Goal: Book appointment/travel/reservation

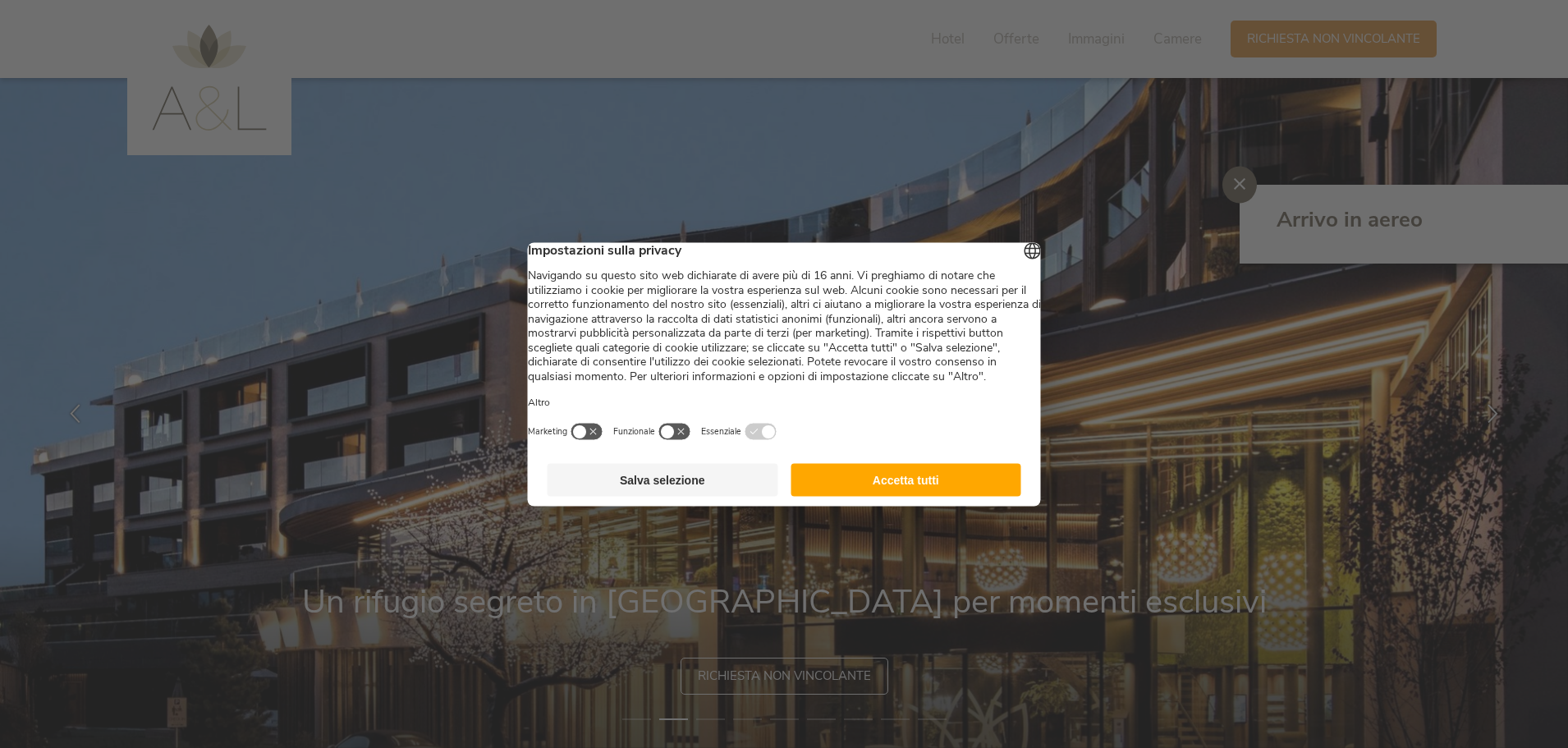
click at [641, 496] on button "Salva selezione" at bounding box center [662, 479] width 231 height 33
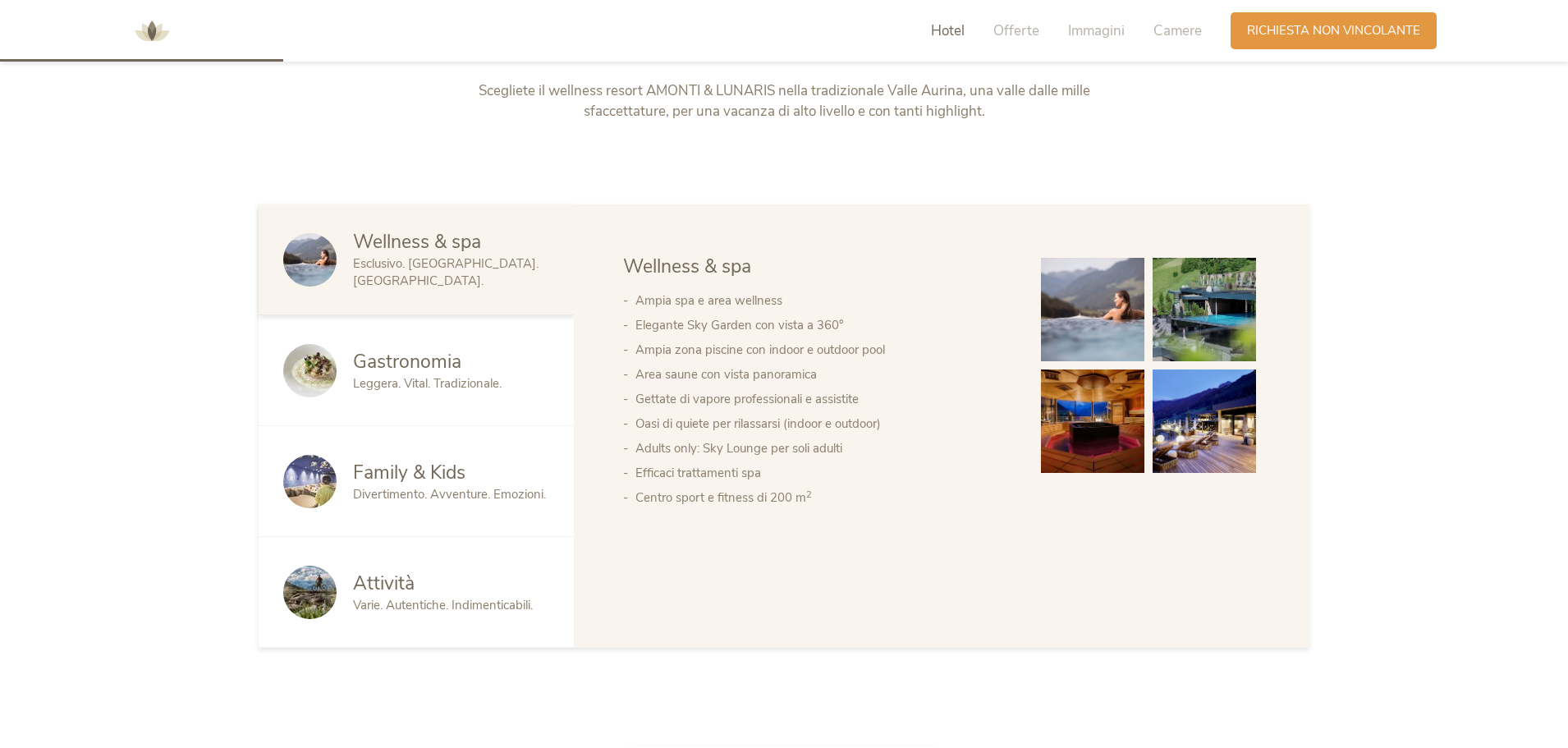
scroll to position [902, 0]
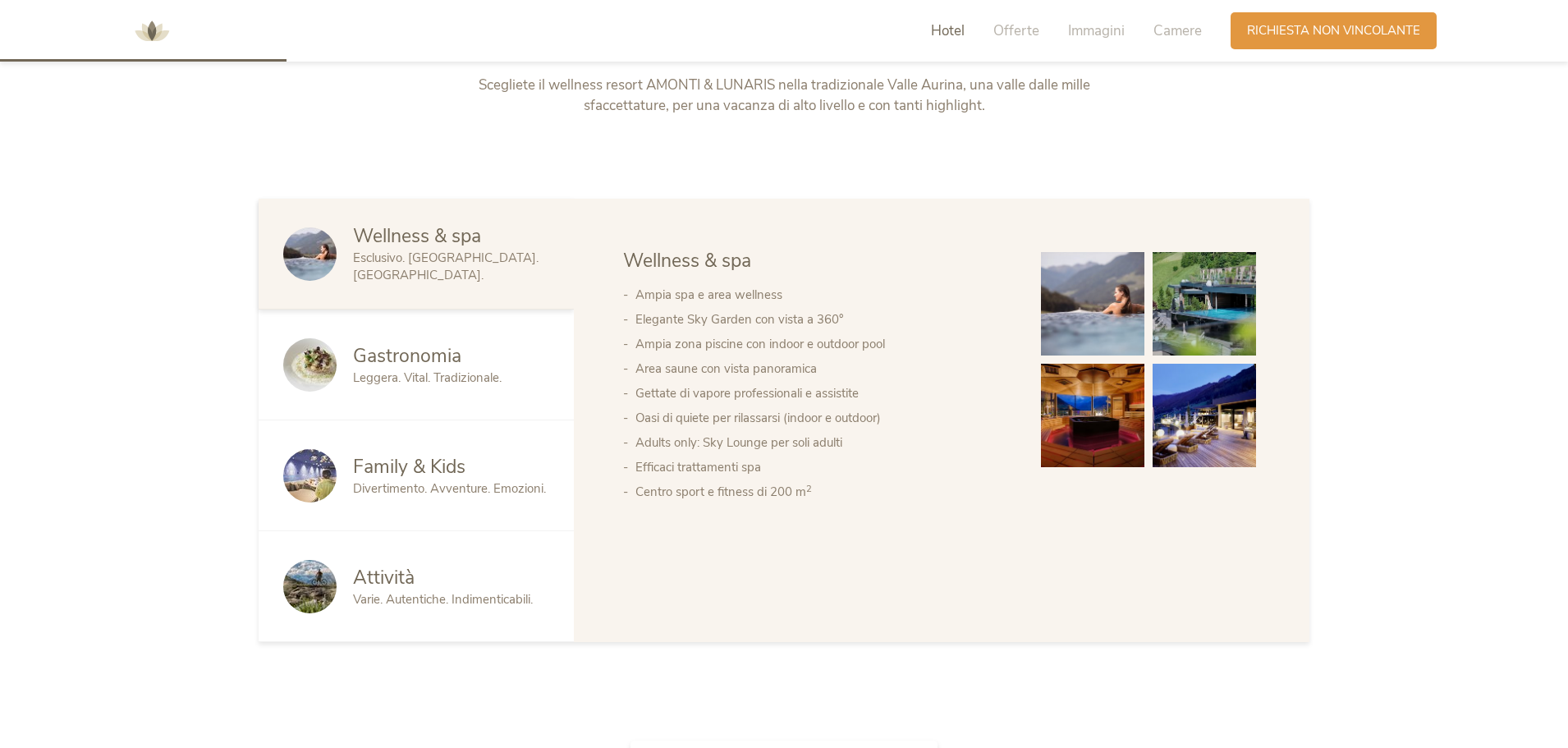
click at [510, 473] on div "Family & Kids" at bounding box center [451, 467] width 196 height 26
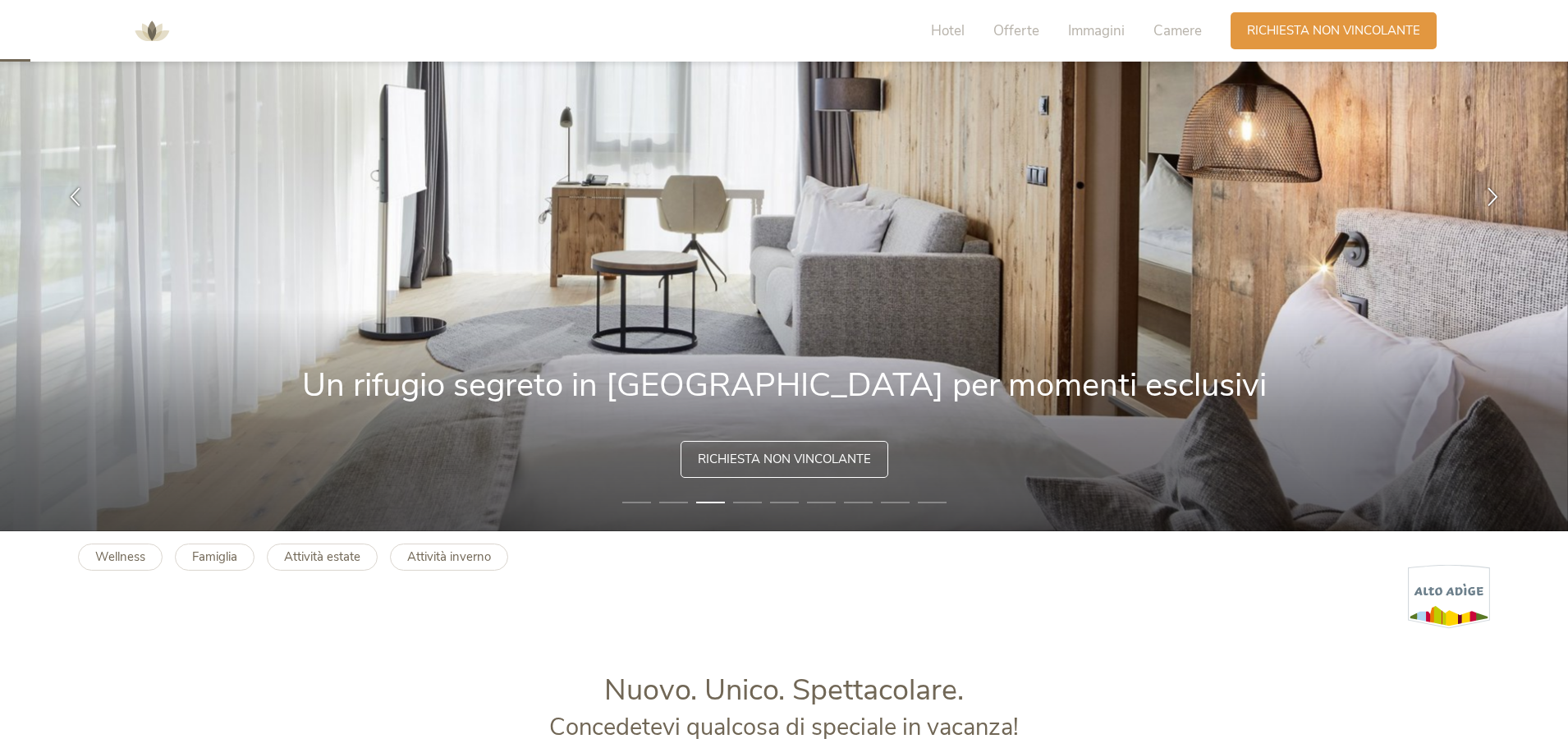
scroll to position [0, 0]
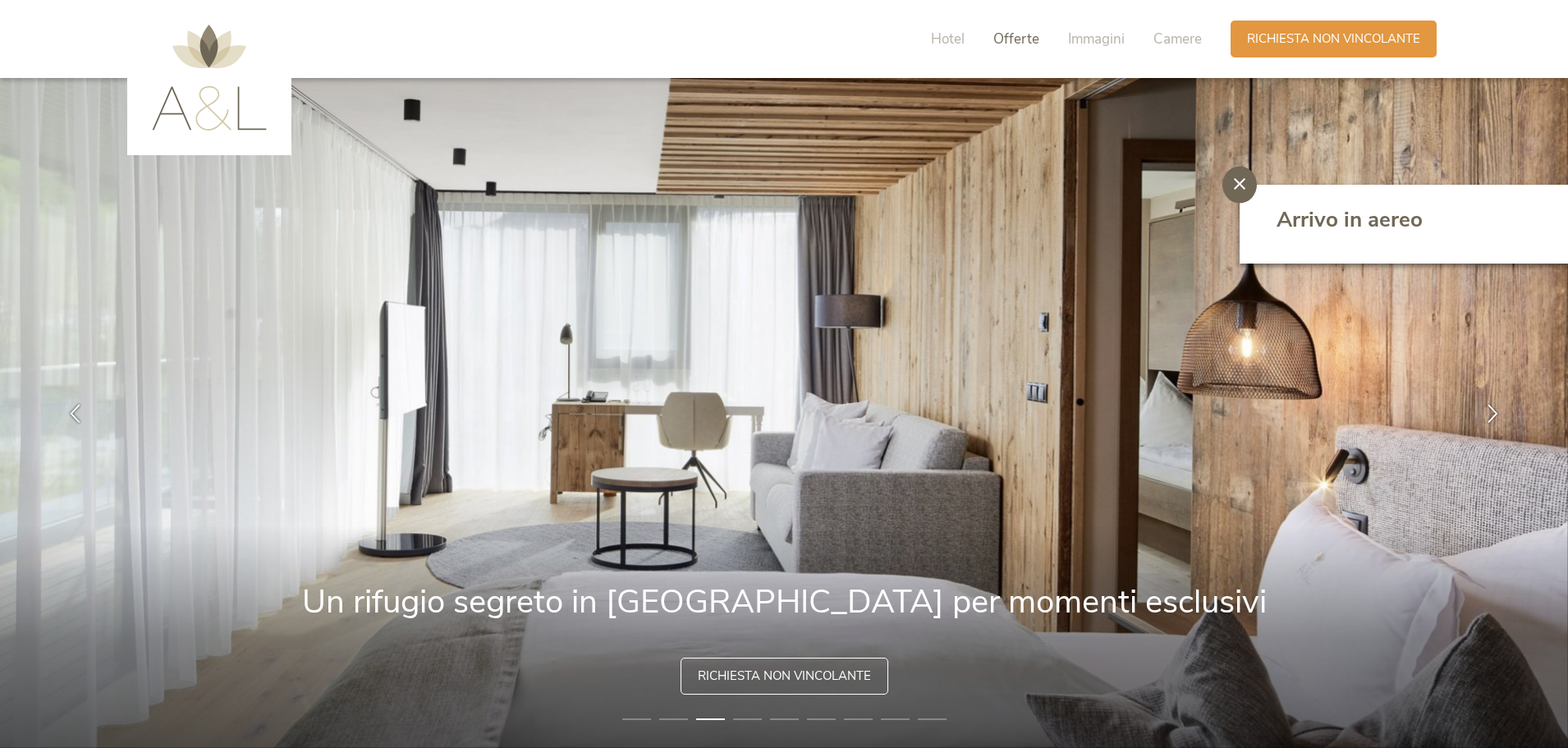
click at [1023, 33] on span "Offerte" at bounding box center [1016, 39] width 46 height 19
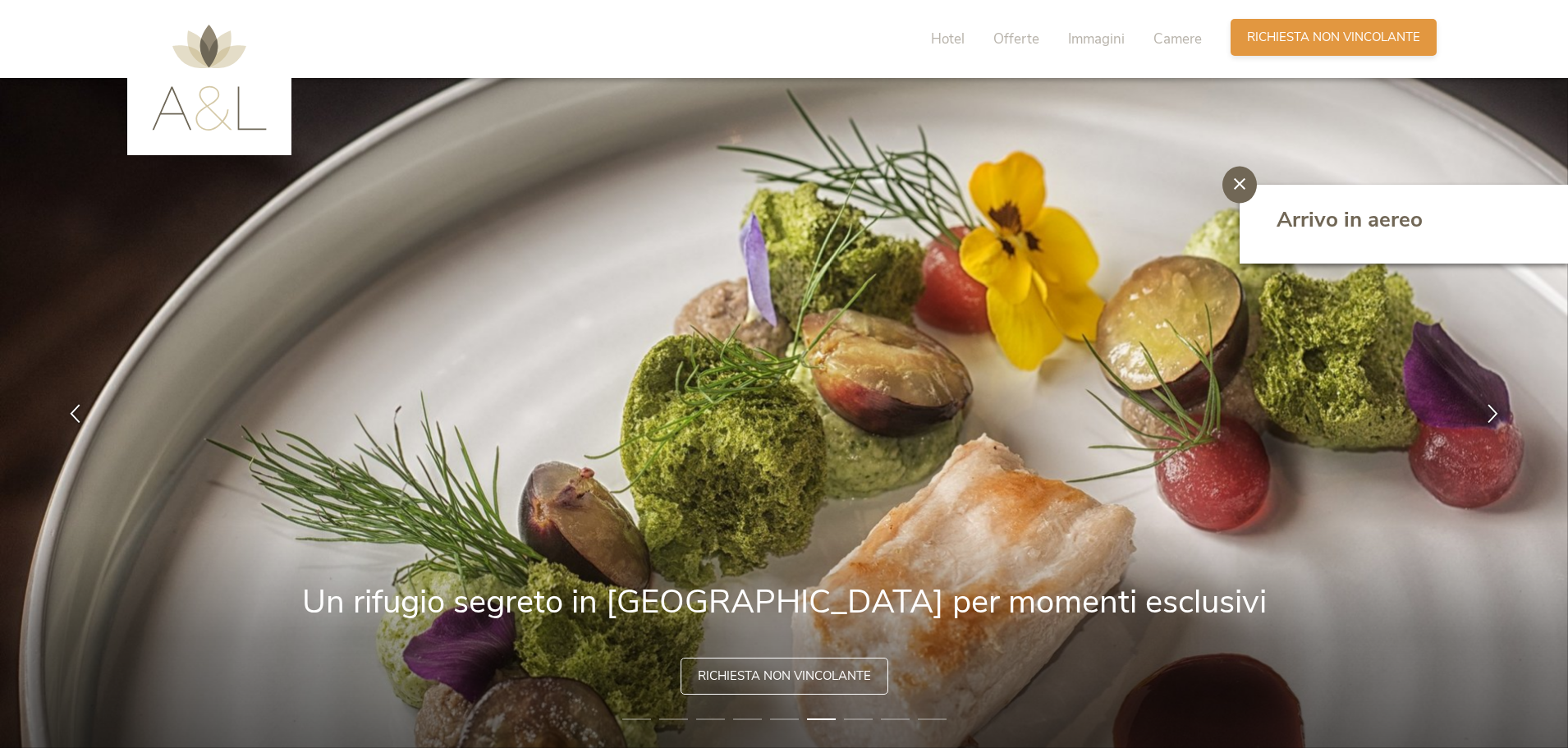
click at [1320, 42] on span "Richiesta non vincolante" at bounding box center [1333, 37] width 173 height 17
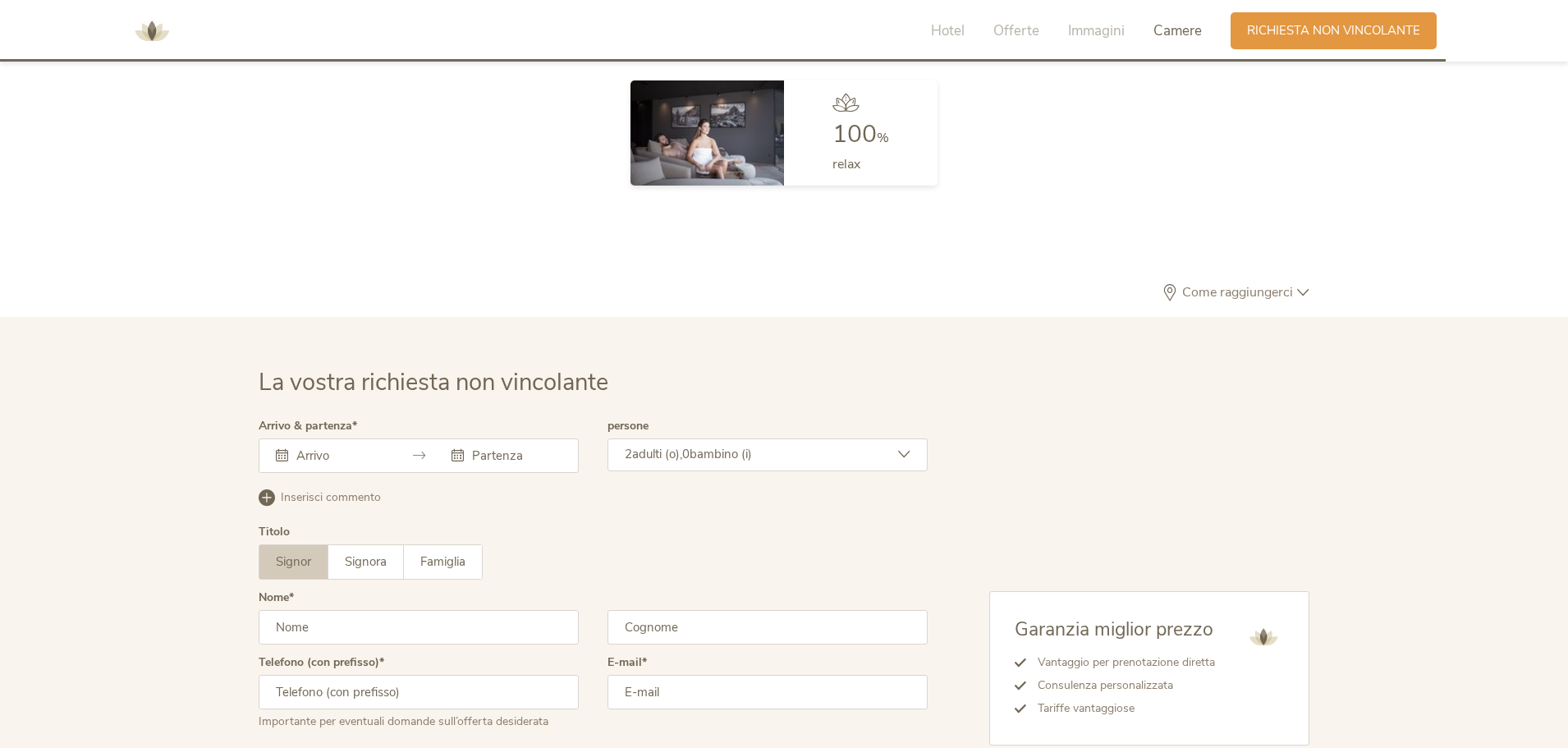
scroll to position [4945, 0]
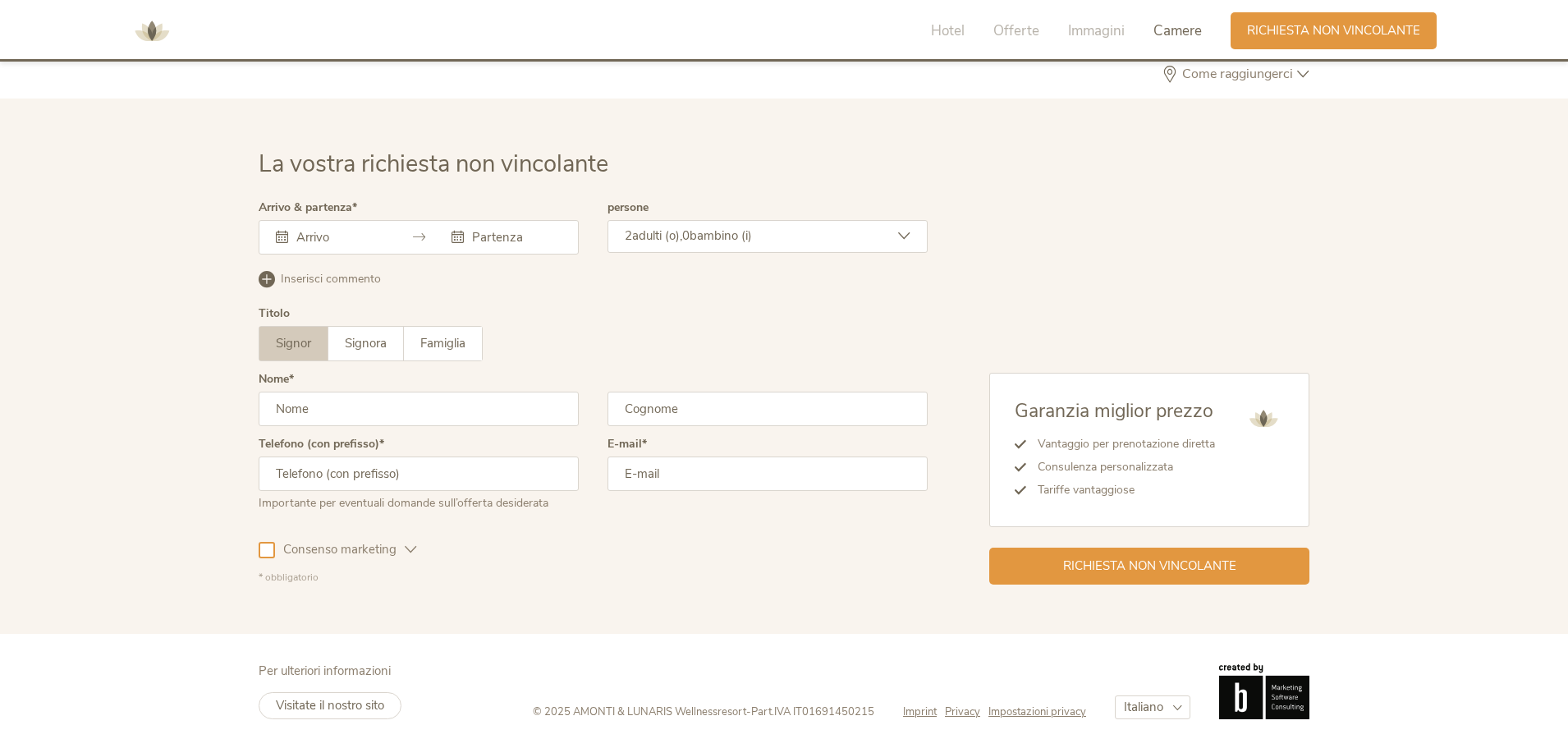
click at [358, 241] on input "text" at bounding box center [339, 236] width 94 height 16
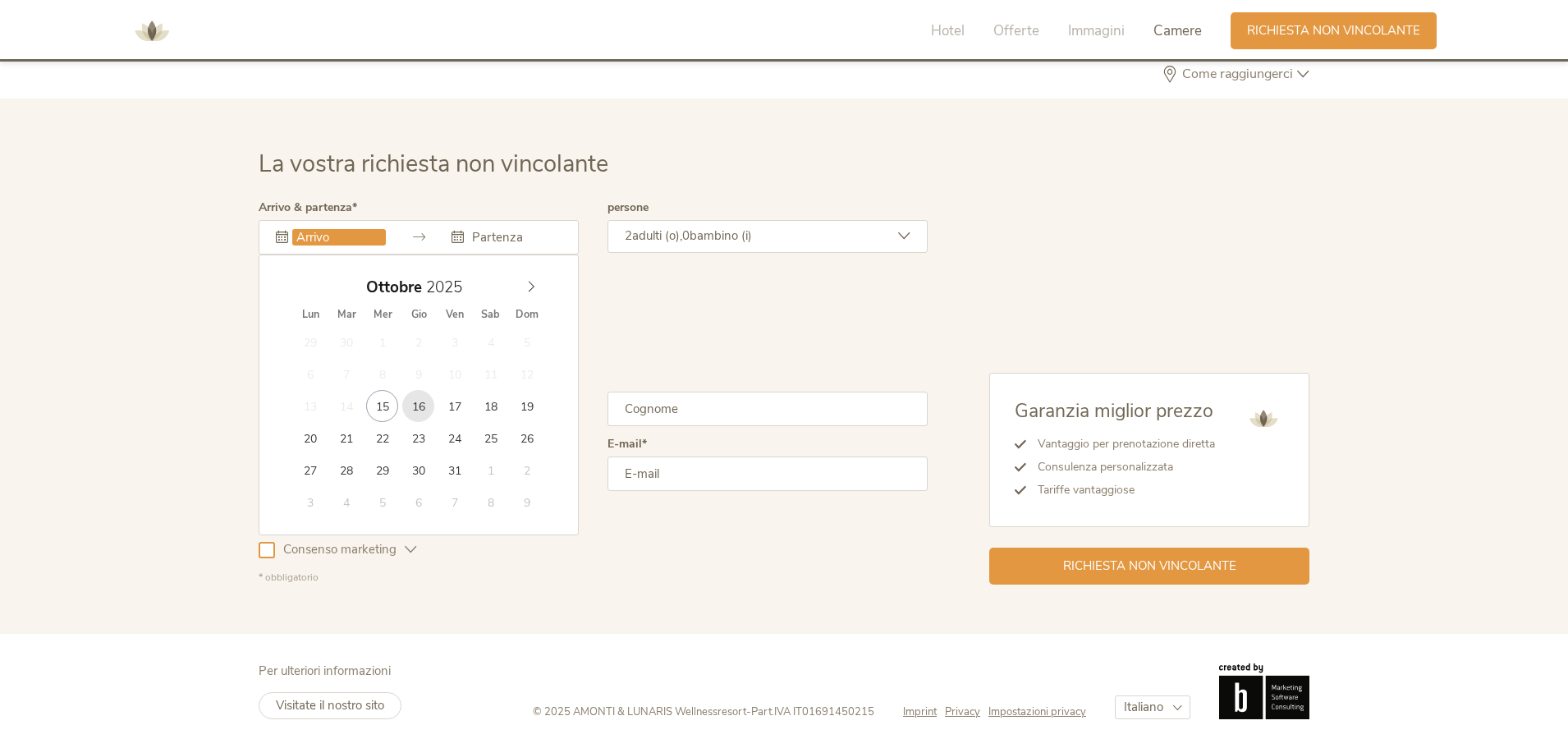
type input "16.10.2025"
type input "19.10.2025"
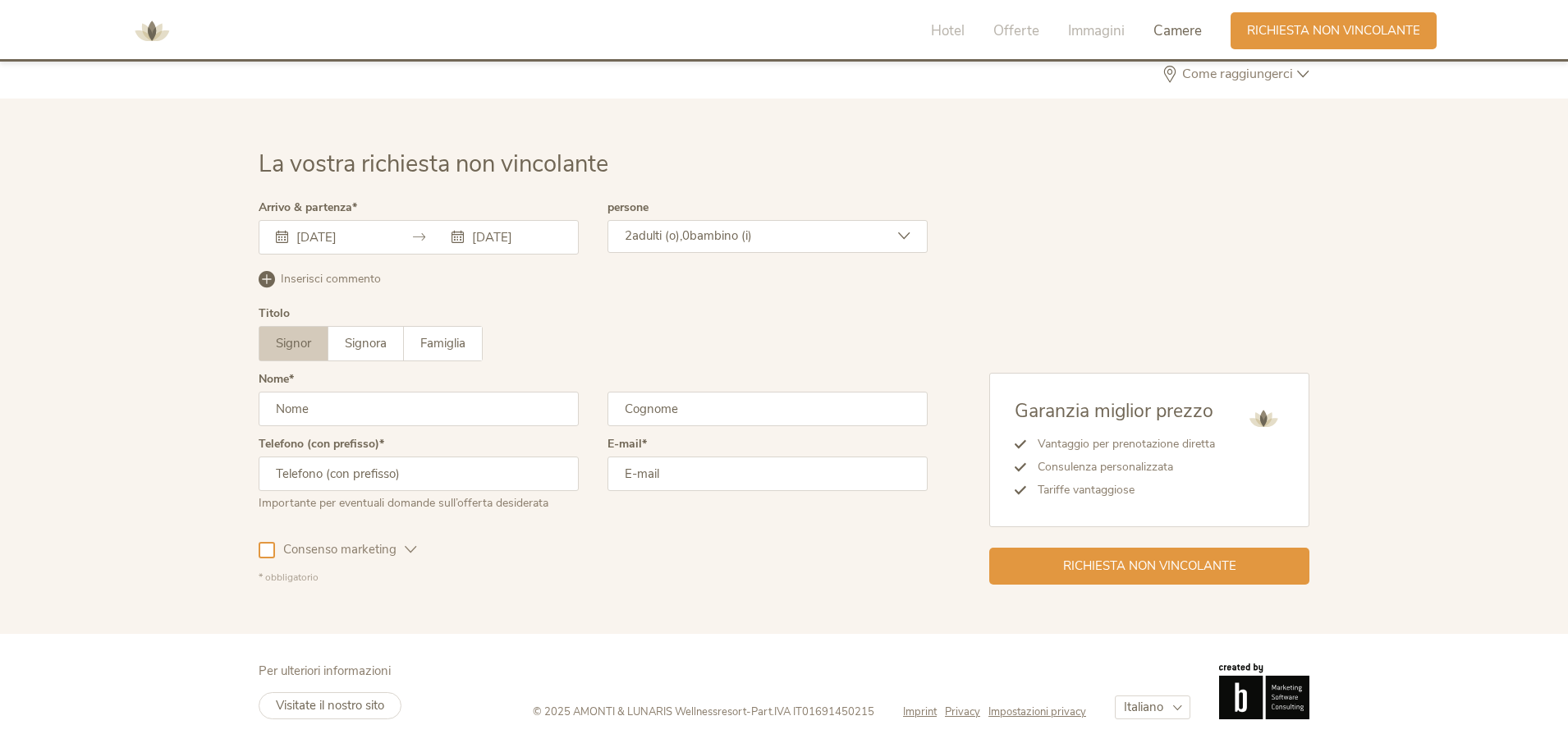
click at [746, 236] on span "bambino (i)" at bounding box center [721, 235] width 62 height 16
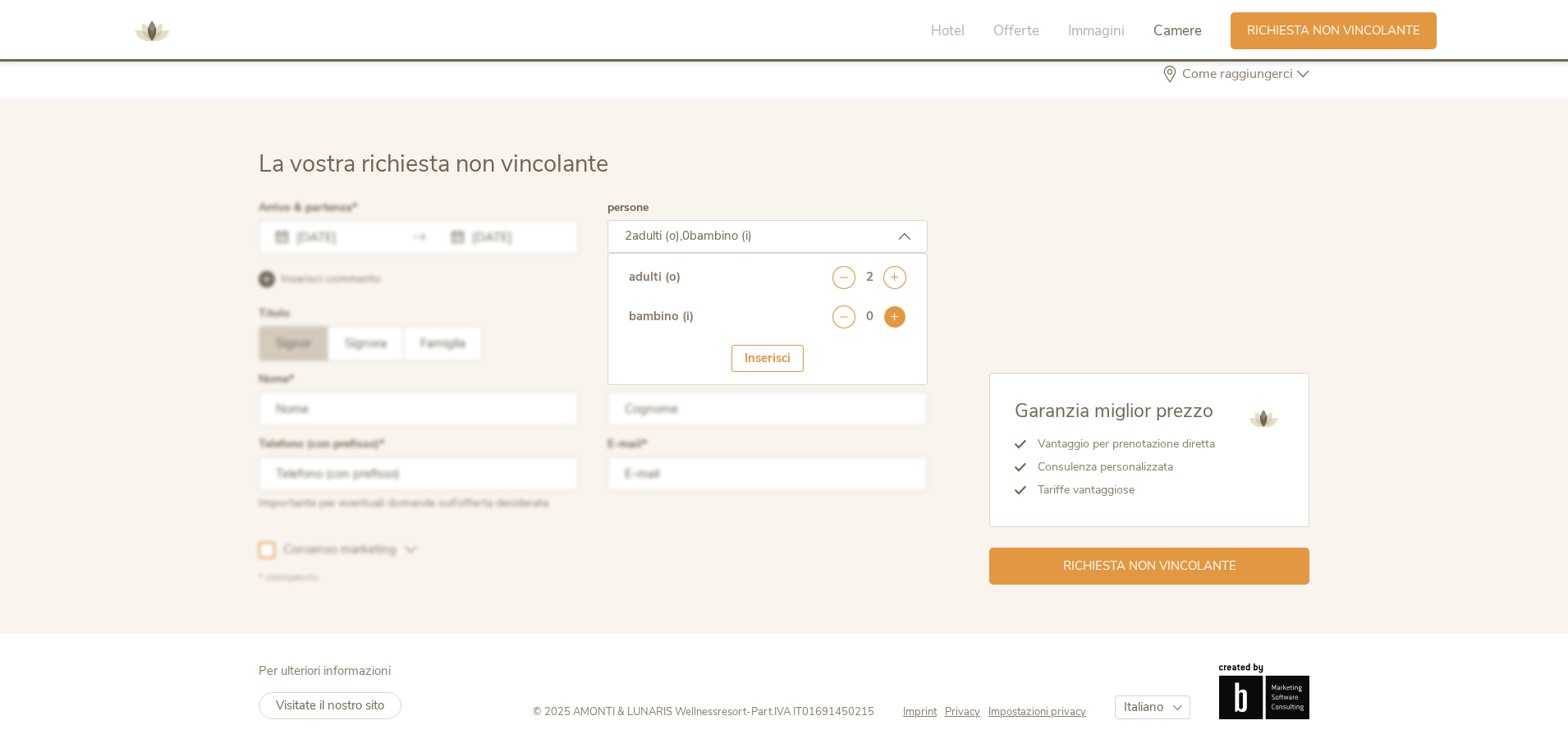
click at [887, 323] on icon at bounding box center [894, 317] width 23 height 23
click at [865, 369] on select "seleziona 0 1 2 3 4 5 6 7 8 9 10 11 12 13 14 15 16 17" at bounding box center [865, 361] width 81 height 27
select select "2"
click at [825, 348] on select "seleziona 0 1 2 3 4 5 6 7 8 9 10 11 12 13 14 15 16 17" at bounding box center [865, 361] width 81 height 27
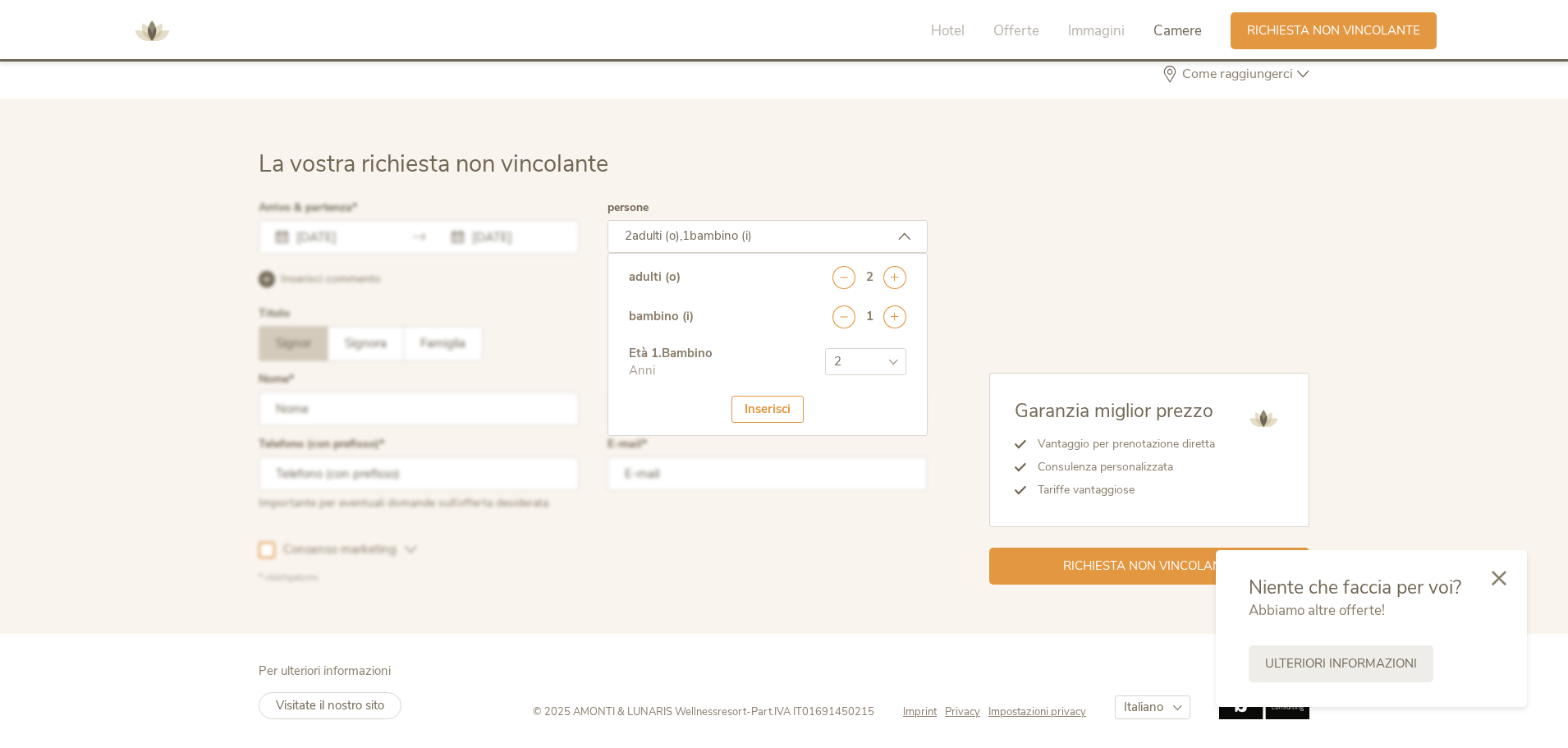
click at [766, 400] on div "Inserisci" at bounding box center [768, 409] width 73 height 27
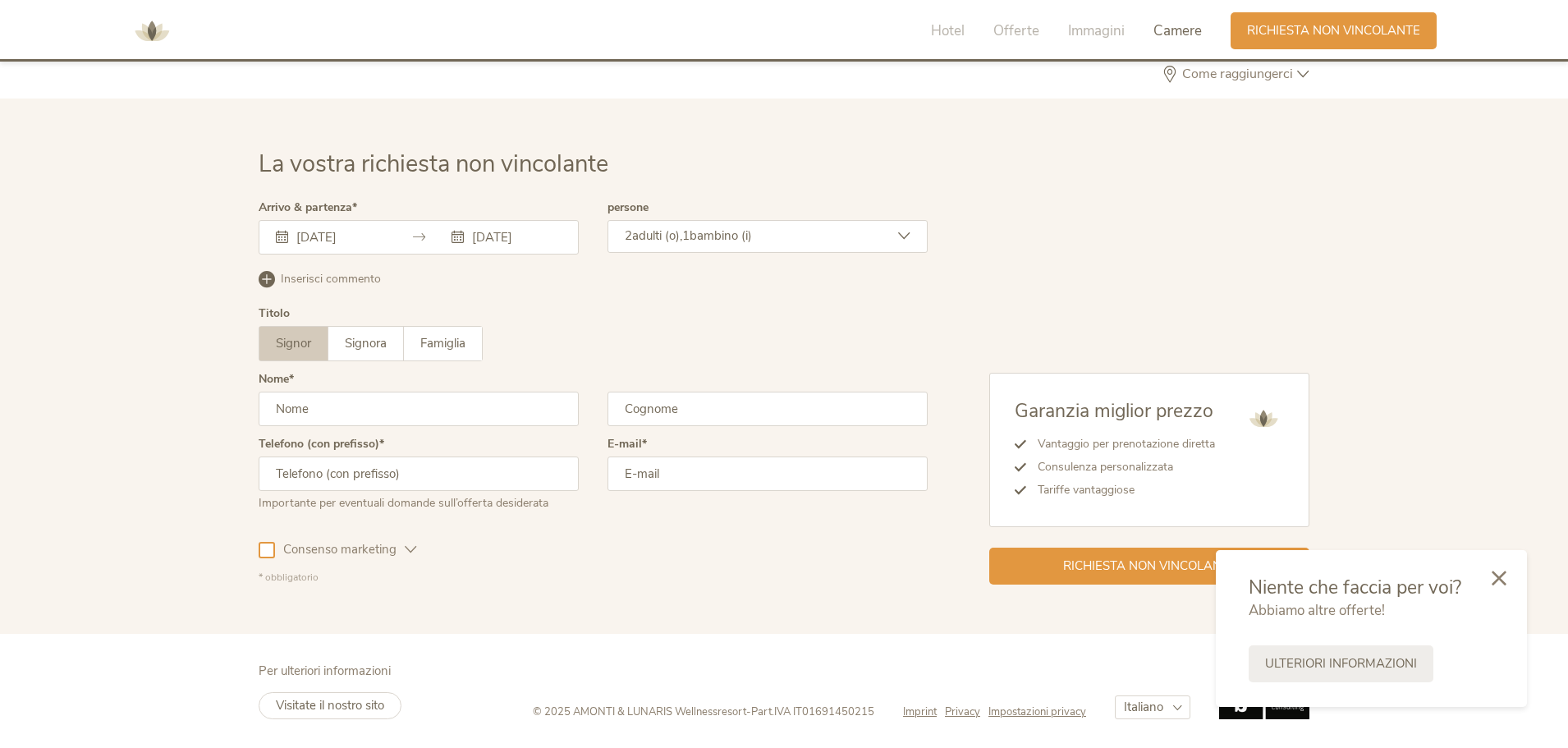
click at [308, 405] on input "text" at bounding box center [418, 409] width 320 height 35
type input "Alessandro"
type input "m"
type input "Mammoli"
type input "00393341148129"
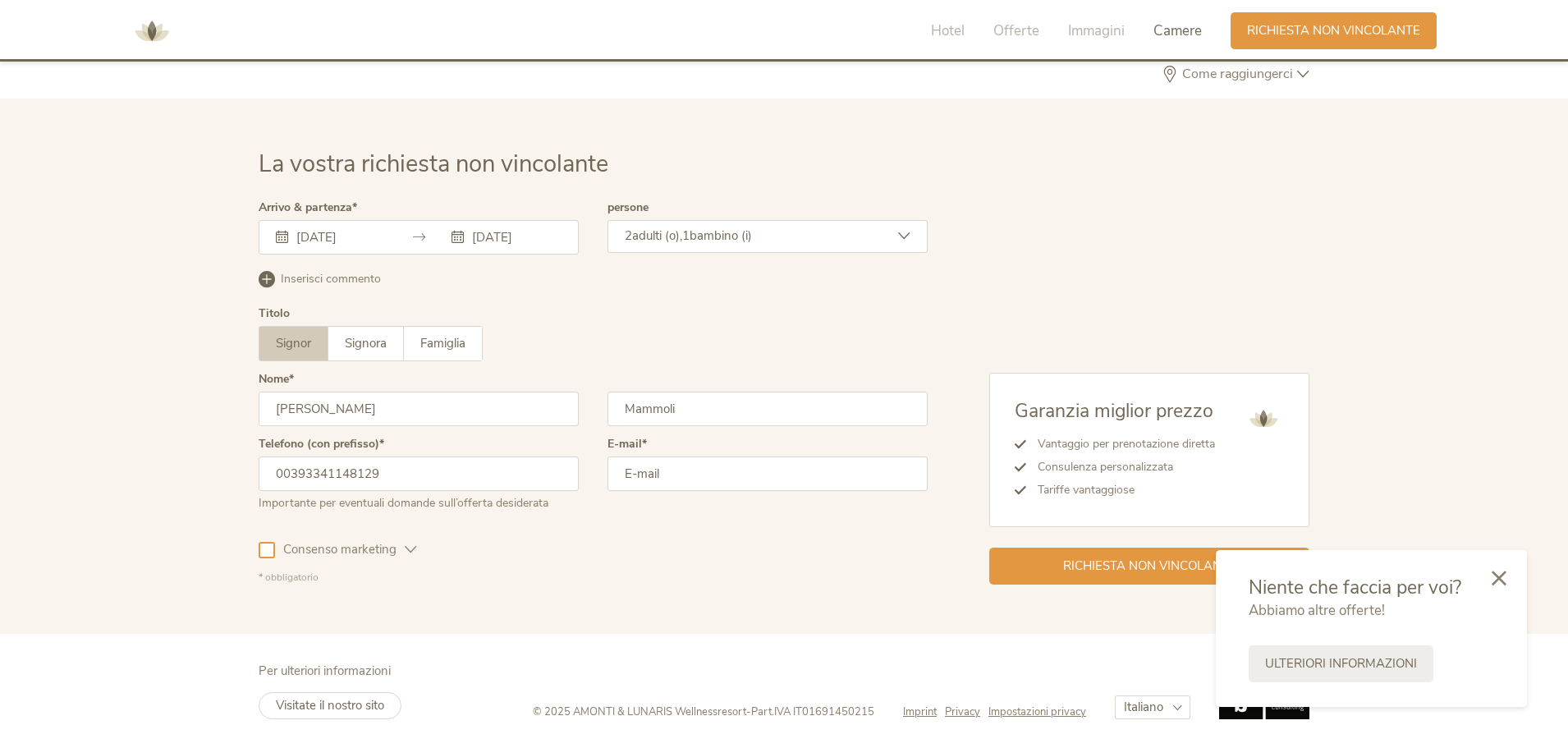
click at [879, 484] on input "email" at bounding box center [767, 474] width 320 height 35
type input "alessandromammoli@hotmail.com"
click at [394, 549] on span "Consenso marketing" at bounding box center [340, 550] width 130 height 17
click at [399, 550] on span "Consenso marketing" at bounding box center [340, 550] width 130 height 17
click at [408, 548] on icon at bounding box center [410, 550] width 13 height 13
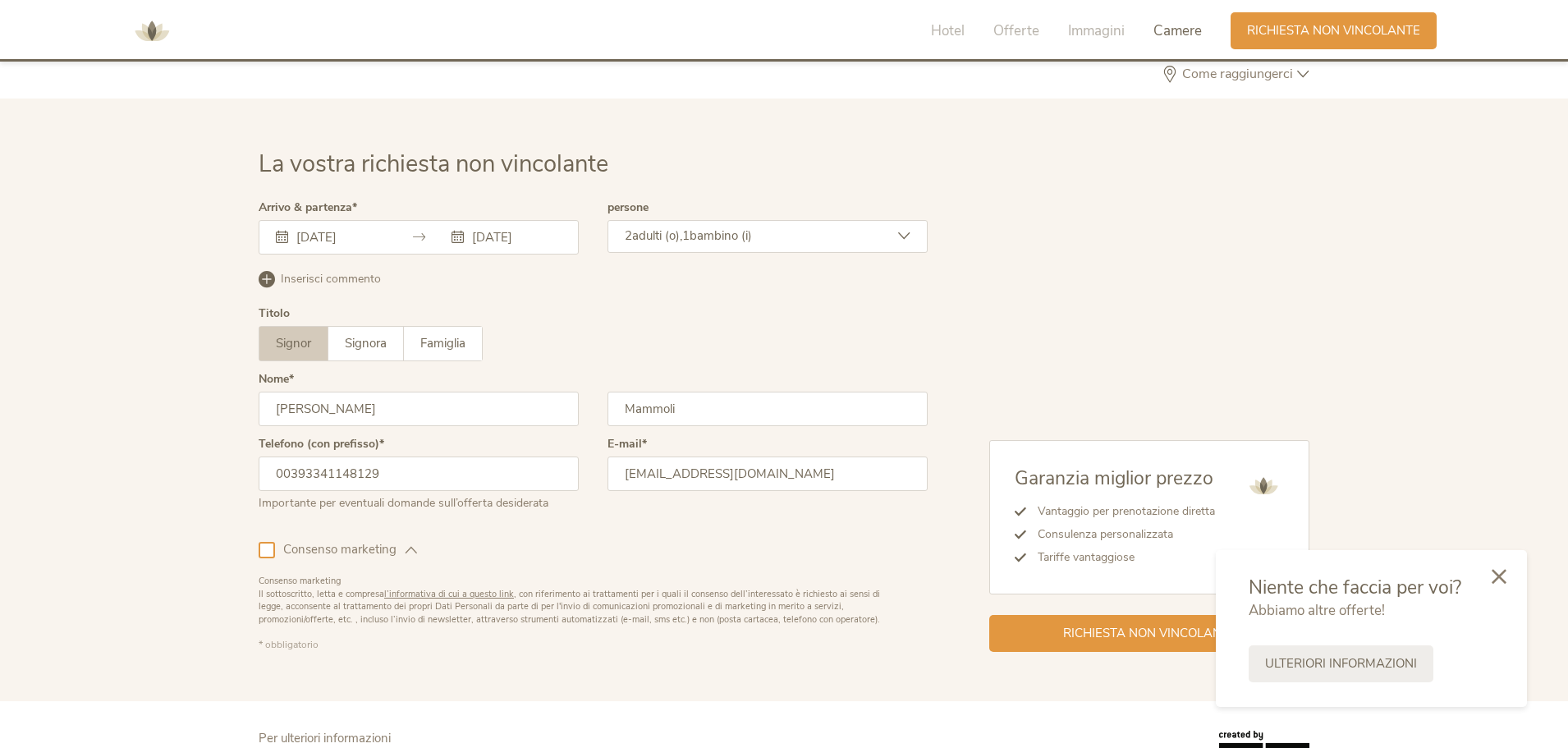
click at [1489, 575] on div at bounding box center [1499, 577] width 56 height 58
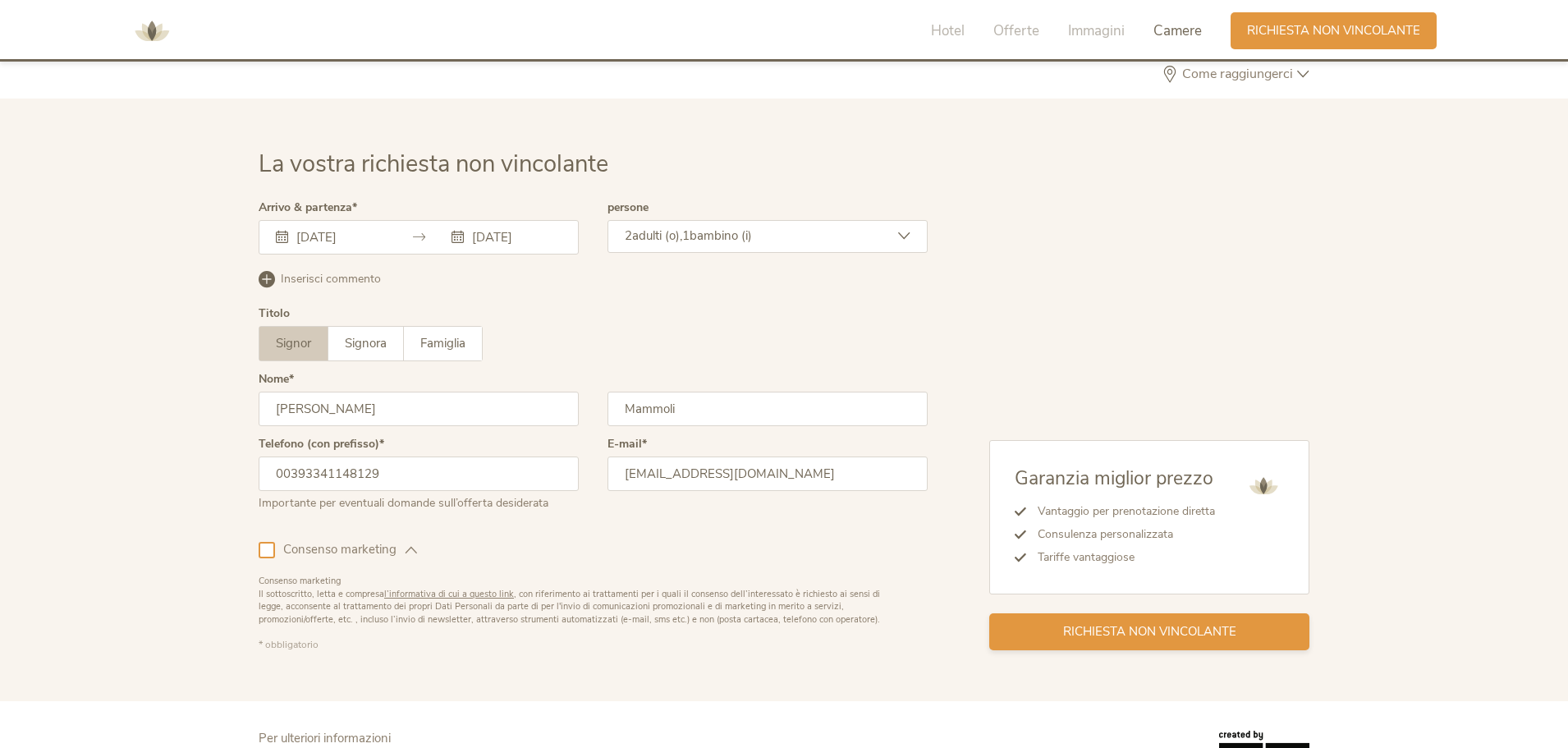
click at [1105, 644] on div "Richiesta non vincolante" at bounding box center [1148, 631] width 320 height 37
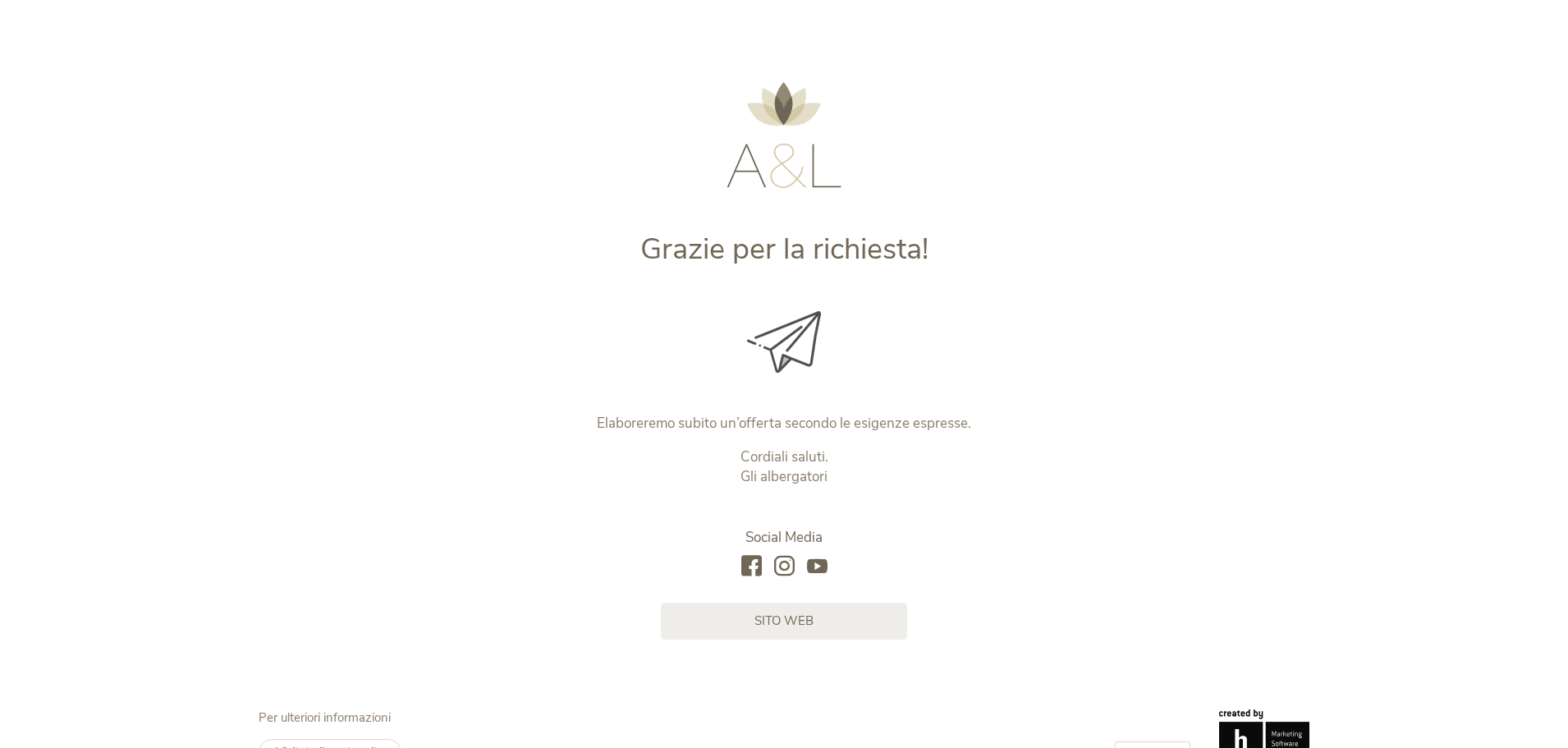
click at [758, 151] on img at bounding box center [784, 134] width 115 height 106
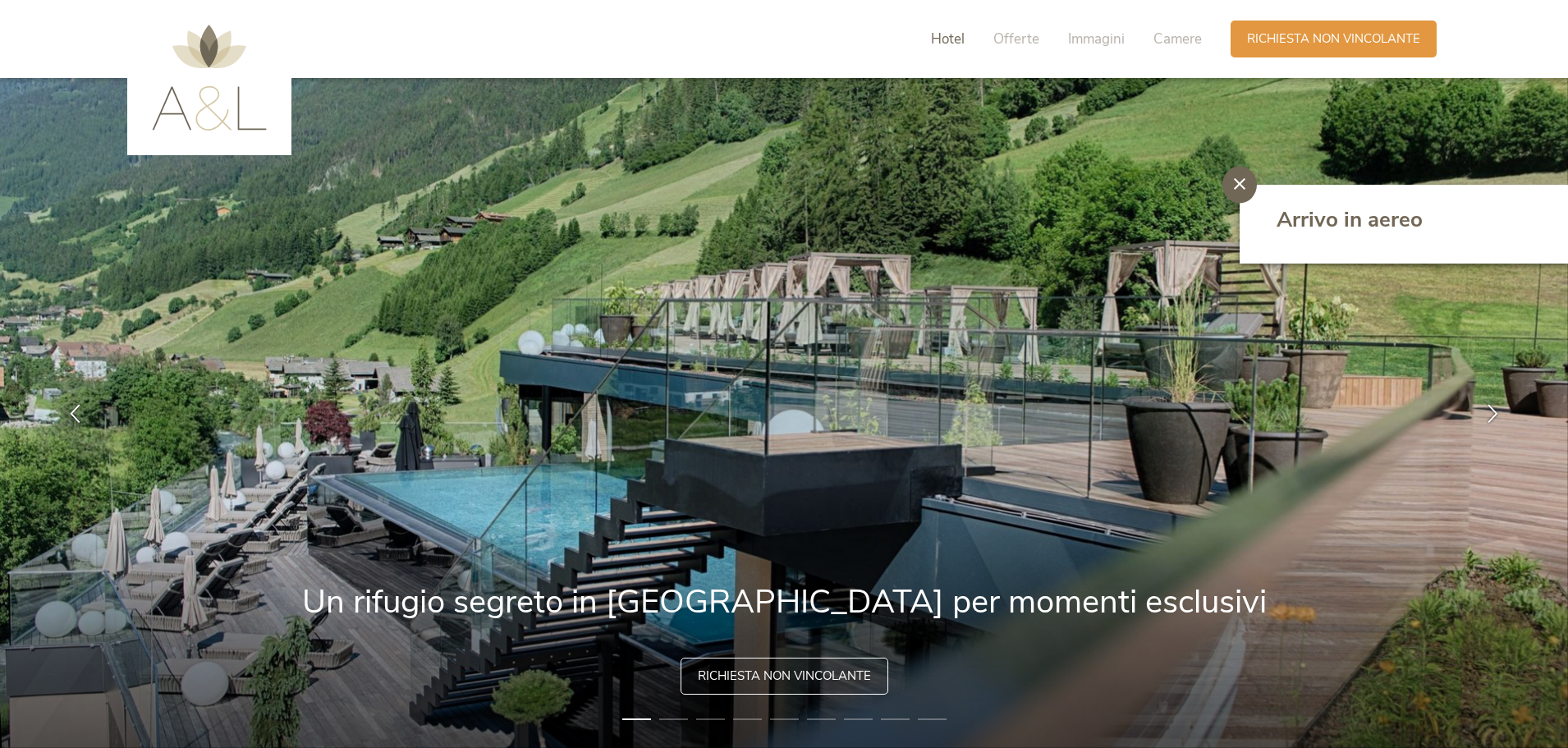
click at [951, 41] on span "Hotel" at bounding box center [947, 39] width 34 height 19
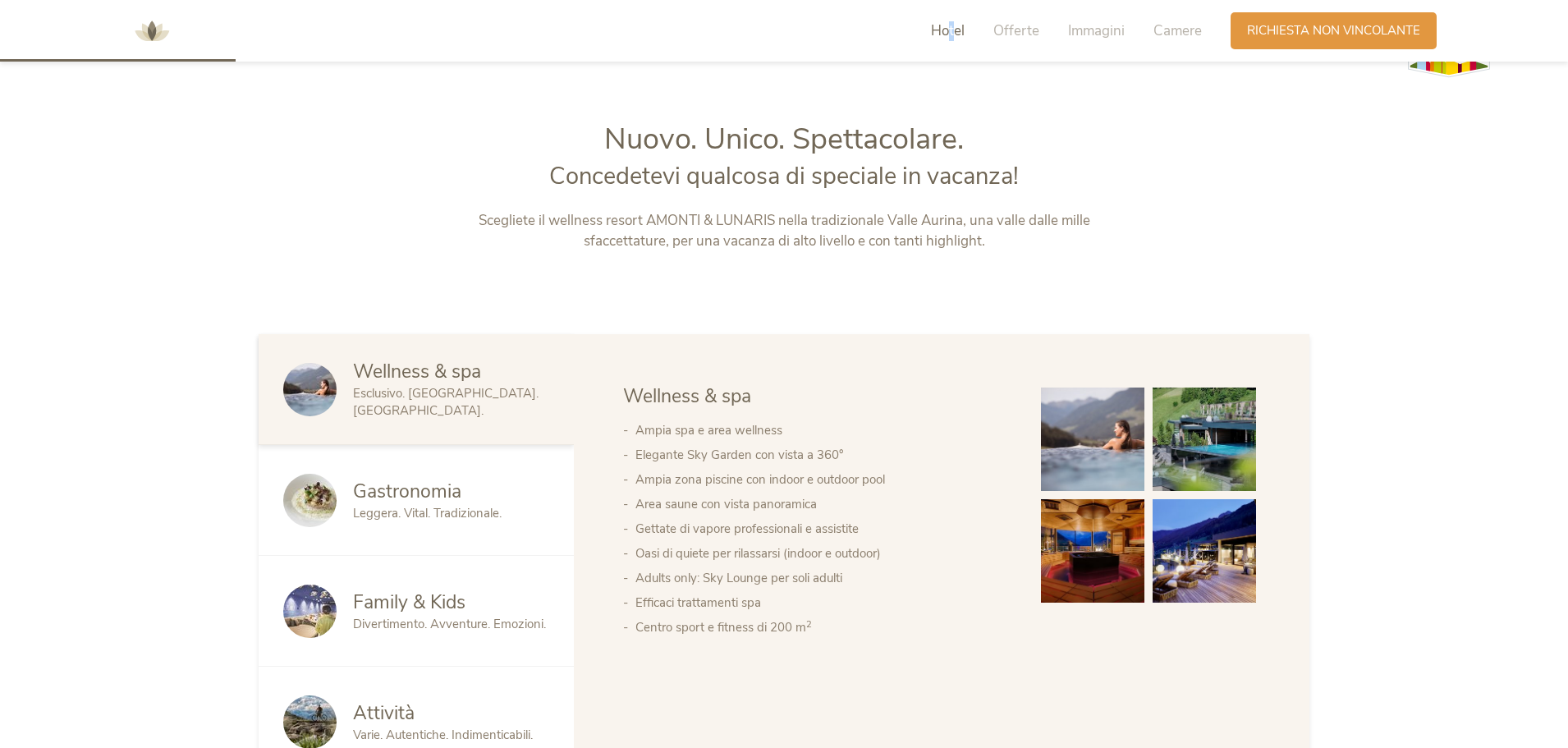
scroll to position [805, 0]
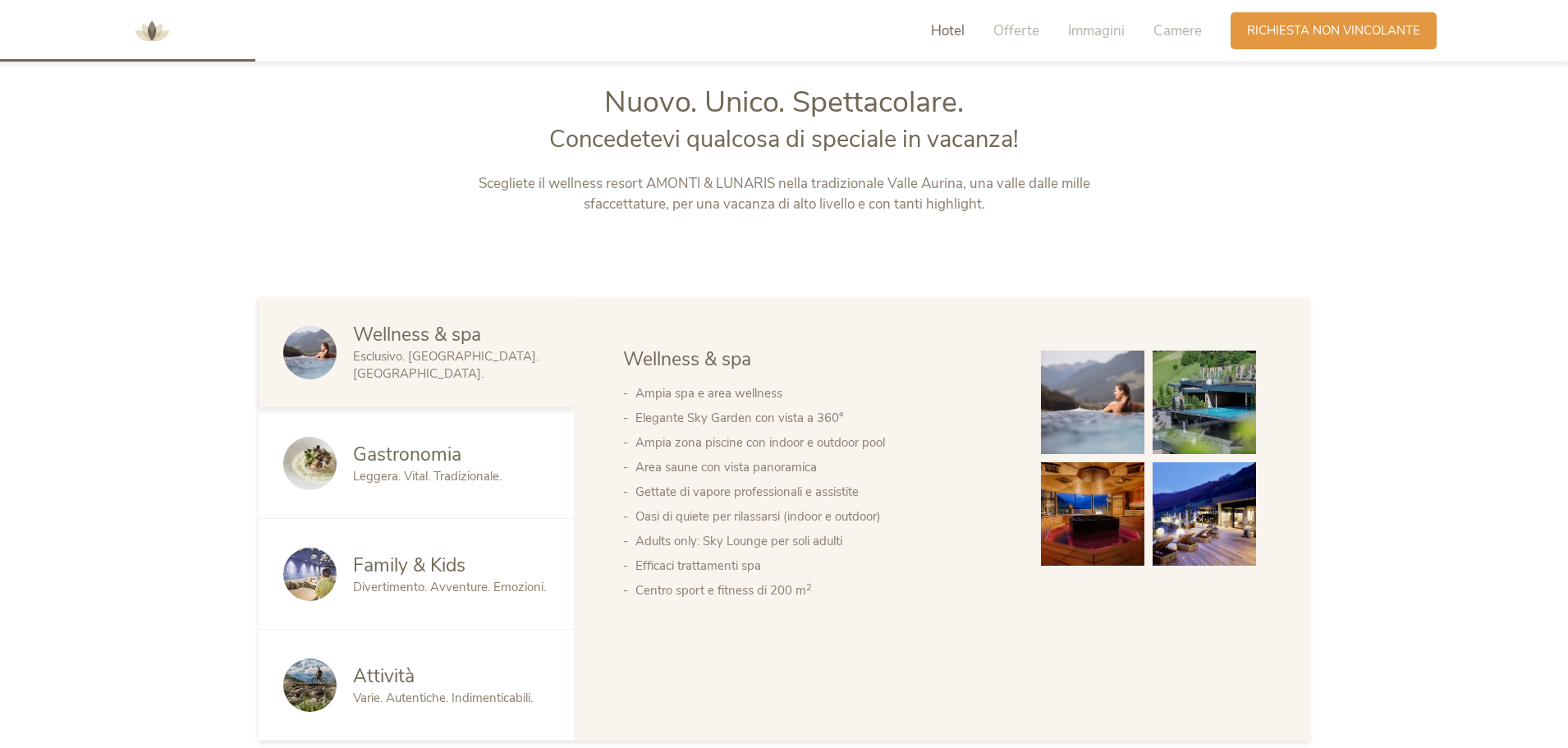
click at [339, 444] on div at bounding box center [317, 463] width 70 height 53
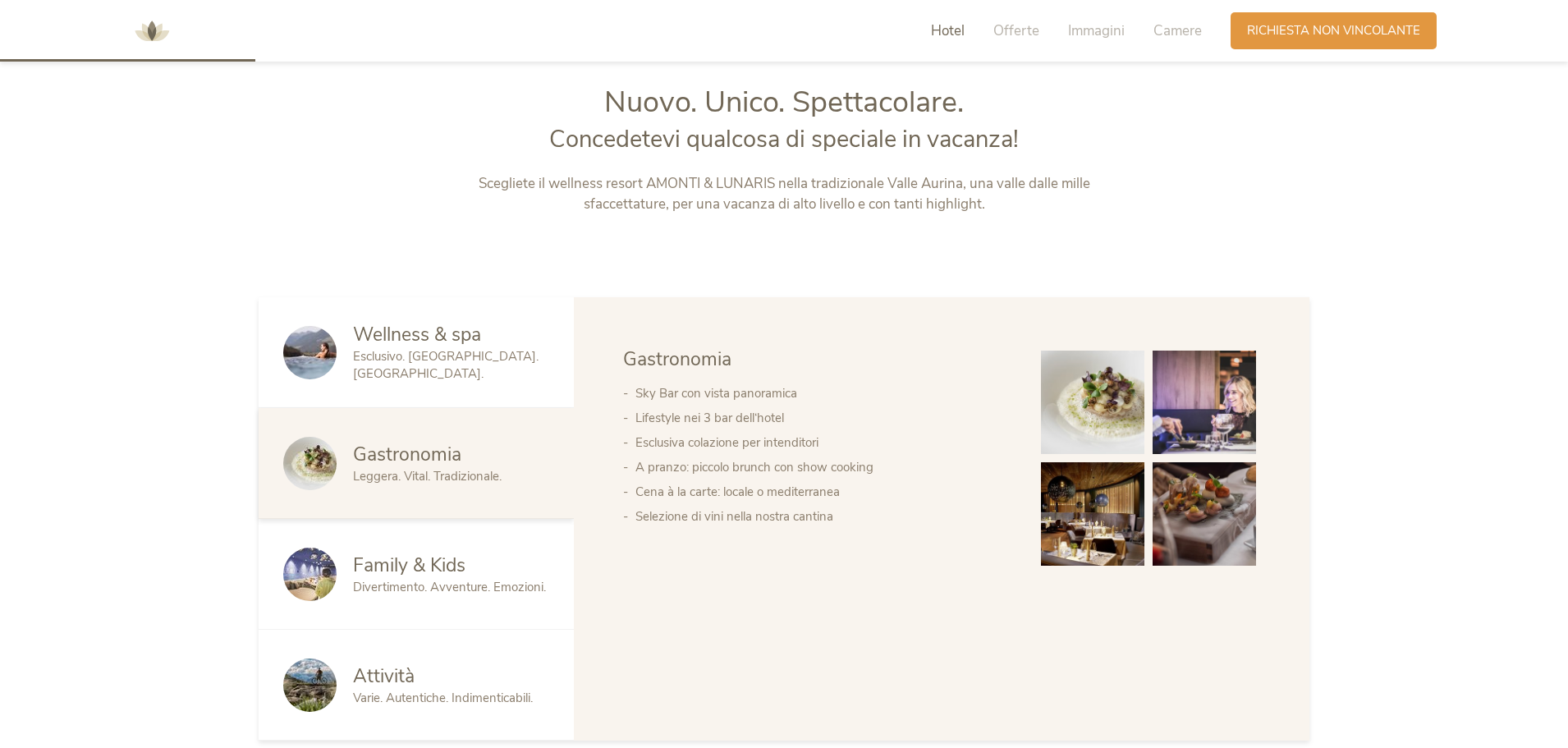
click at [443, 591] on span "Divertimento. Avventure. Emozioni." at bounding box center [449, 586] width 193 height 16
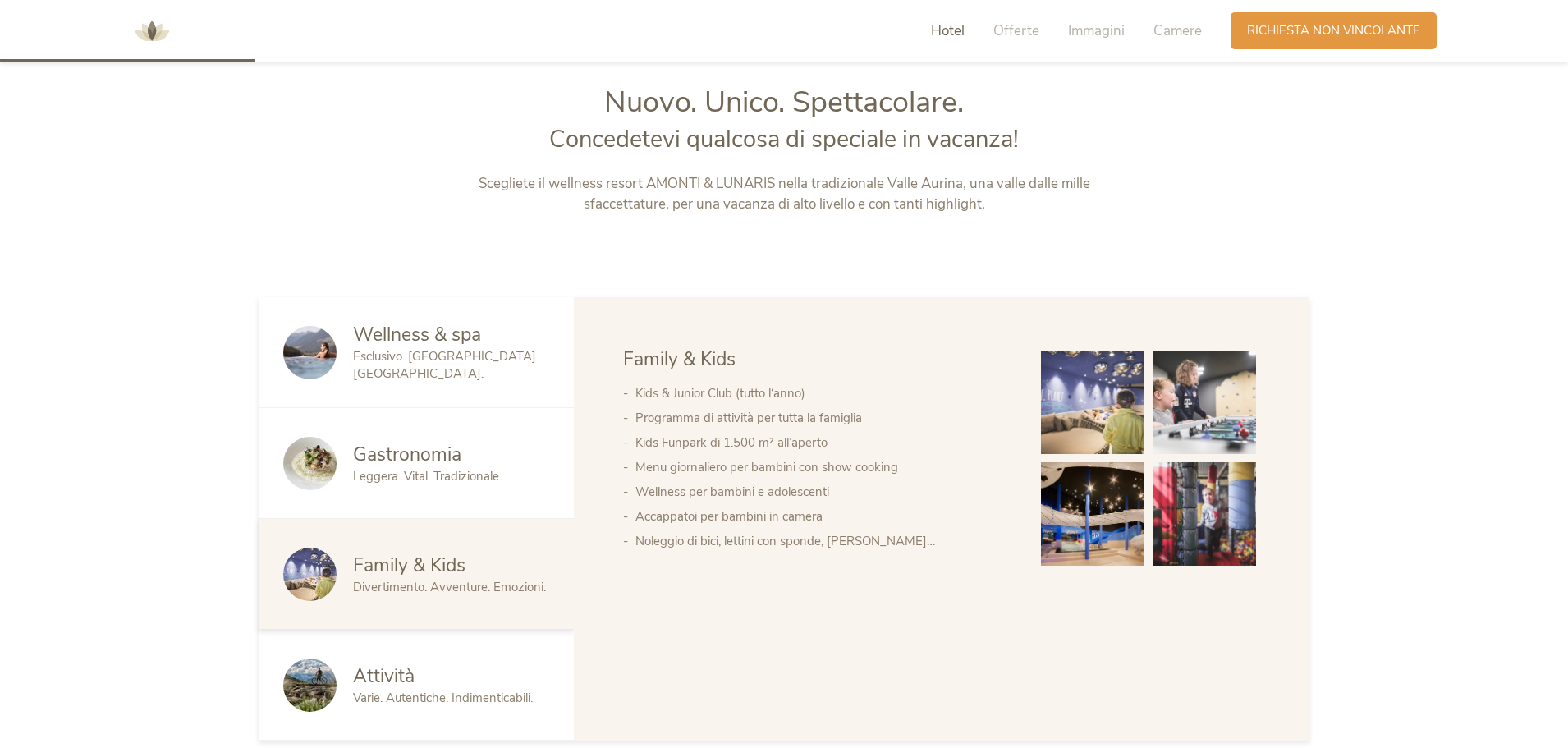
scroll to position [886, 0]
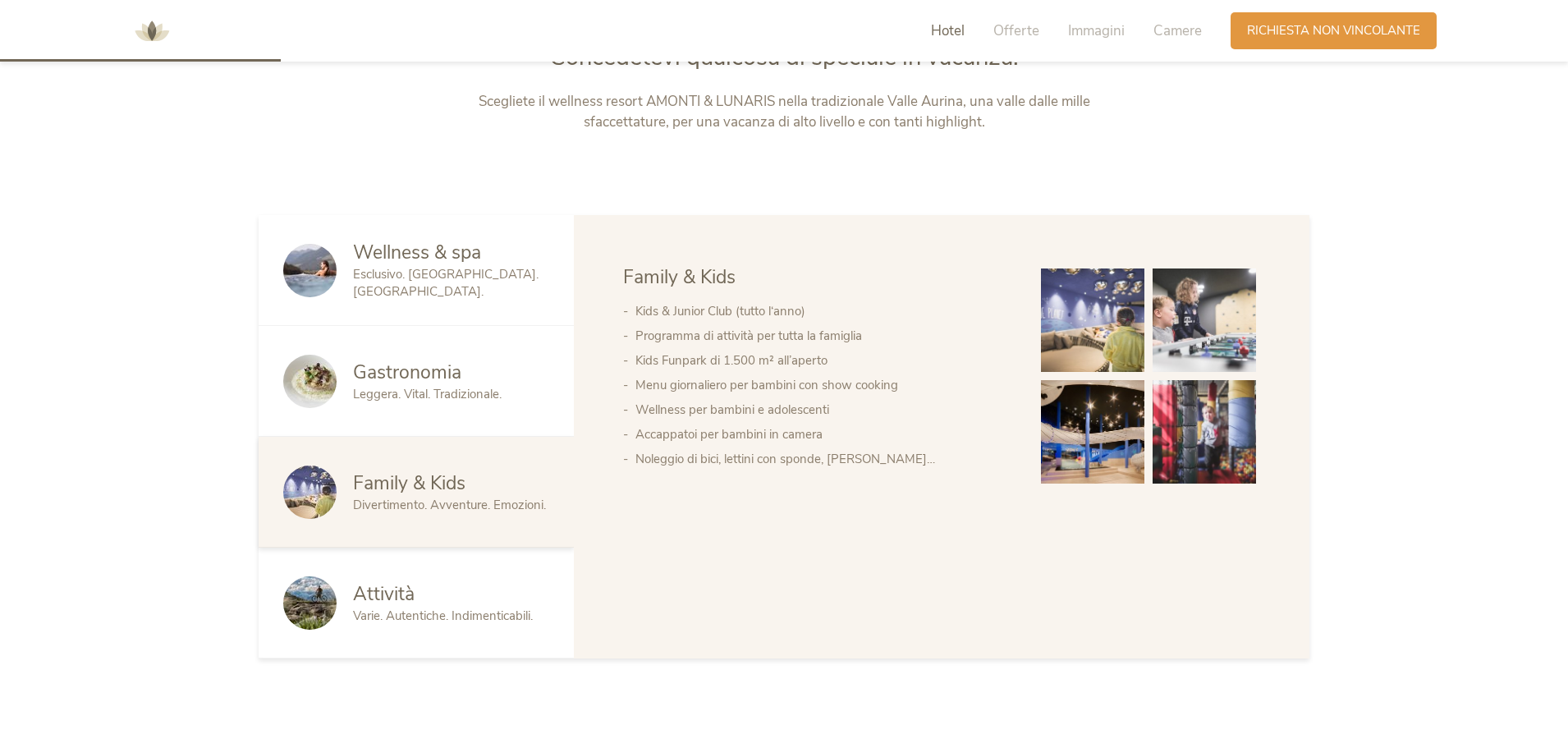
click at [431, 571] on div "Attività Varie. Autentiche. Indimenticabili." at bounding box center [415, 602] width 315 height 111
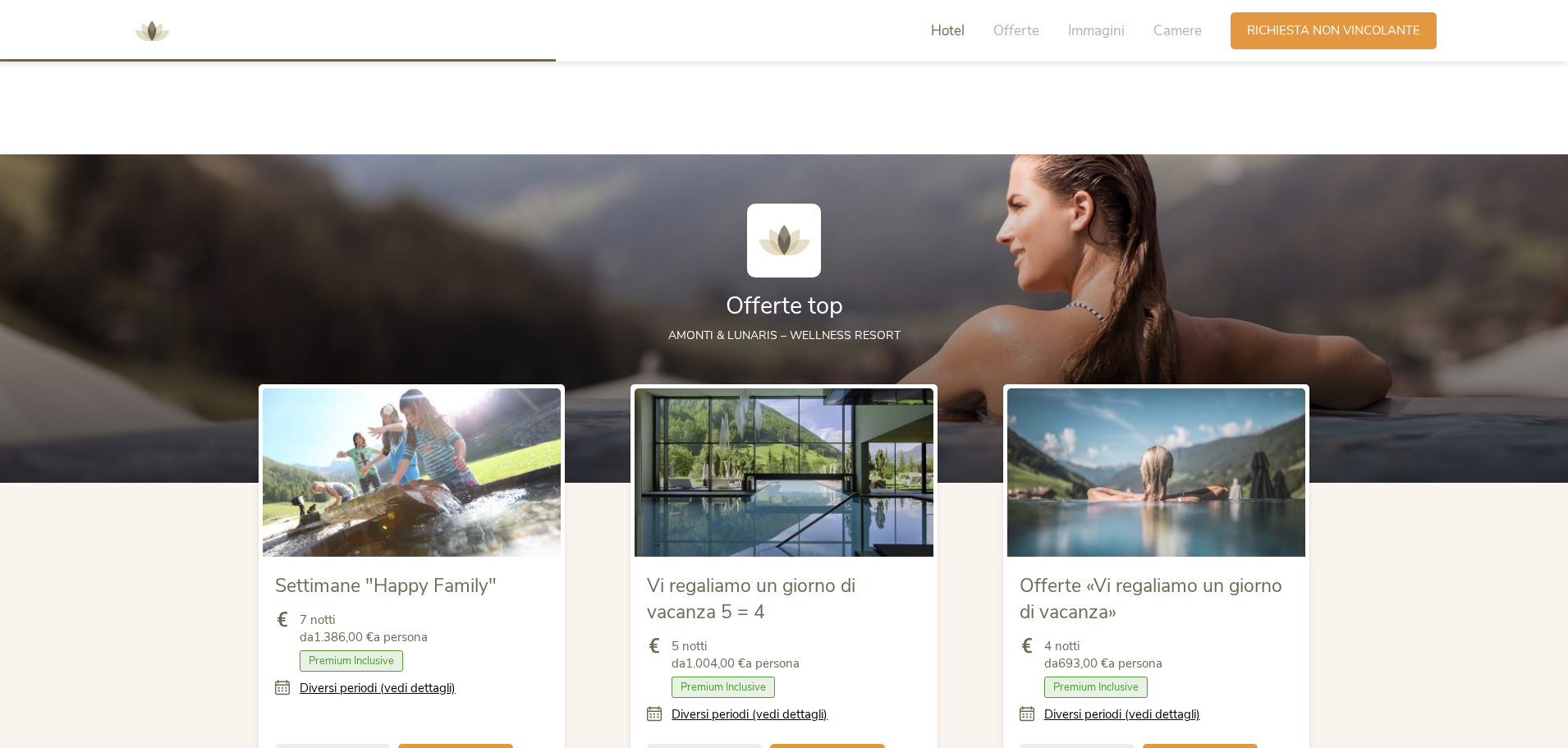
scroll to position [1954, 0]
